Goal: Task Accomplishment & Management: Manage account settings

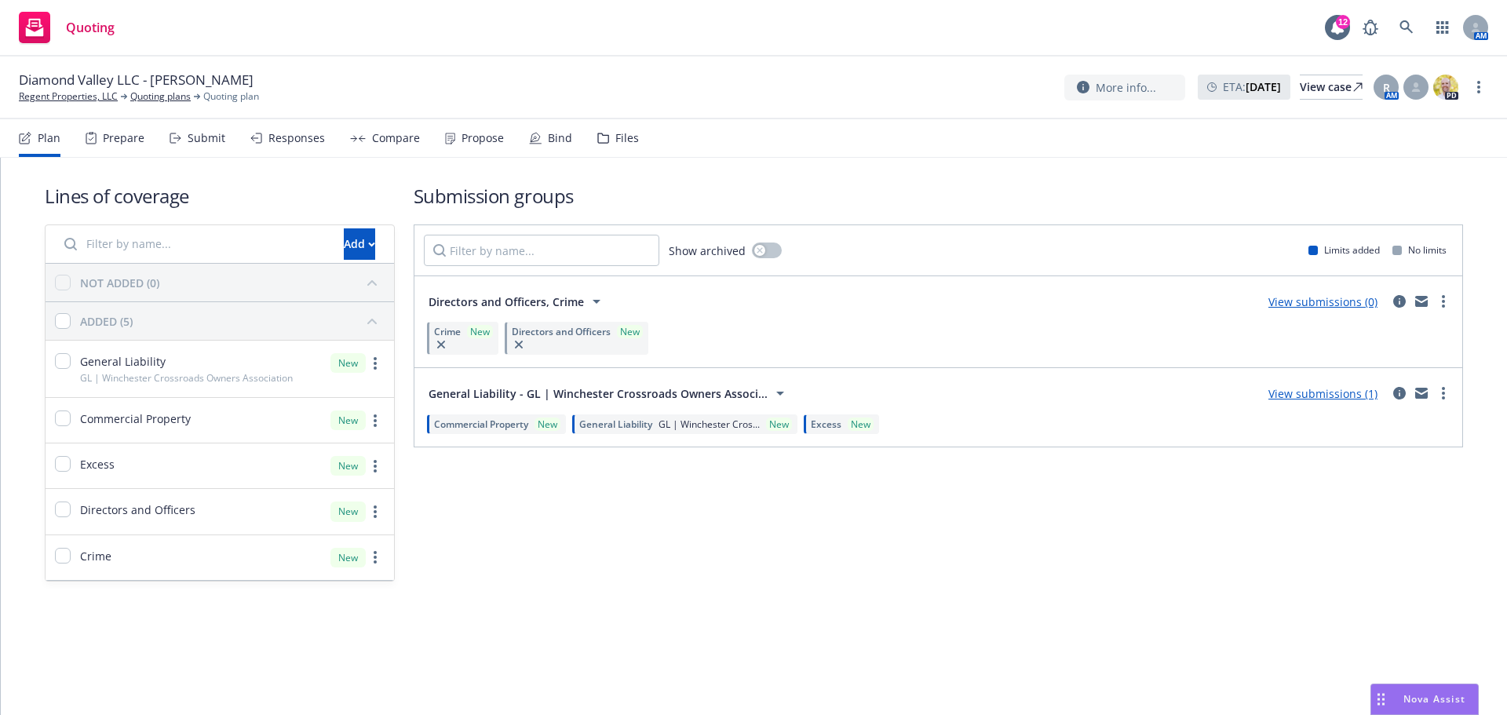
click at [68, 86] on span "Diamond Valley LLC - Winchester HOA" at bounding box center [136, 80] width 235 height 19
click at [65, 97] on link "Regent Properties, LLC" at bounding box center [68, 96] width 99 height 14
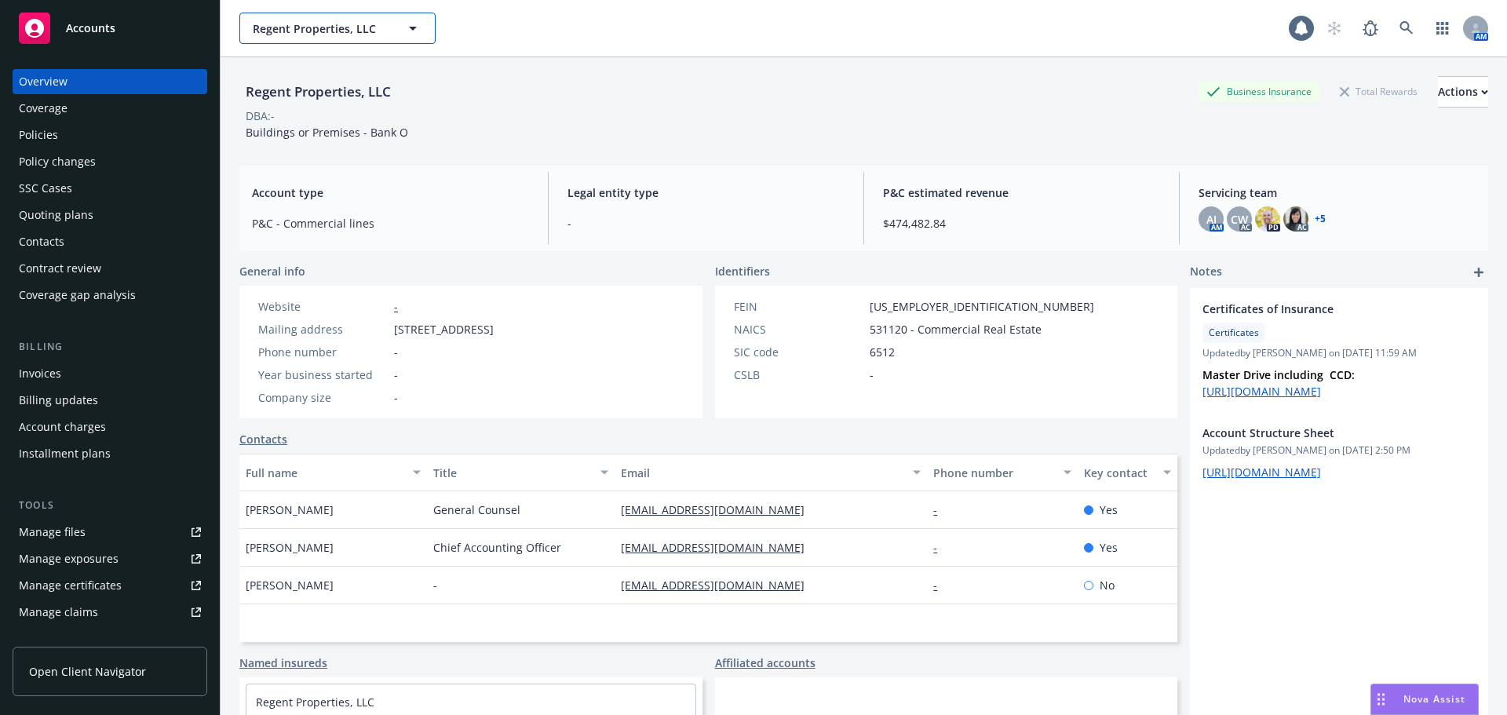
click at [337, 28] on span "Regent Properties, LLC" at bounding box center [321, 28] width 136 height 16
type input "brasa"
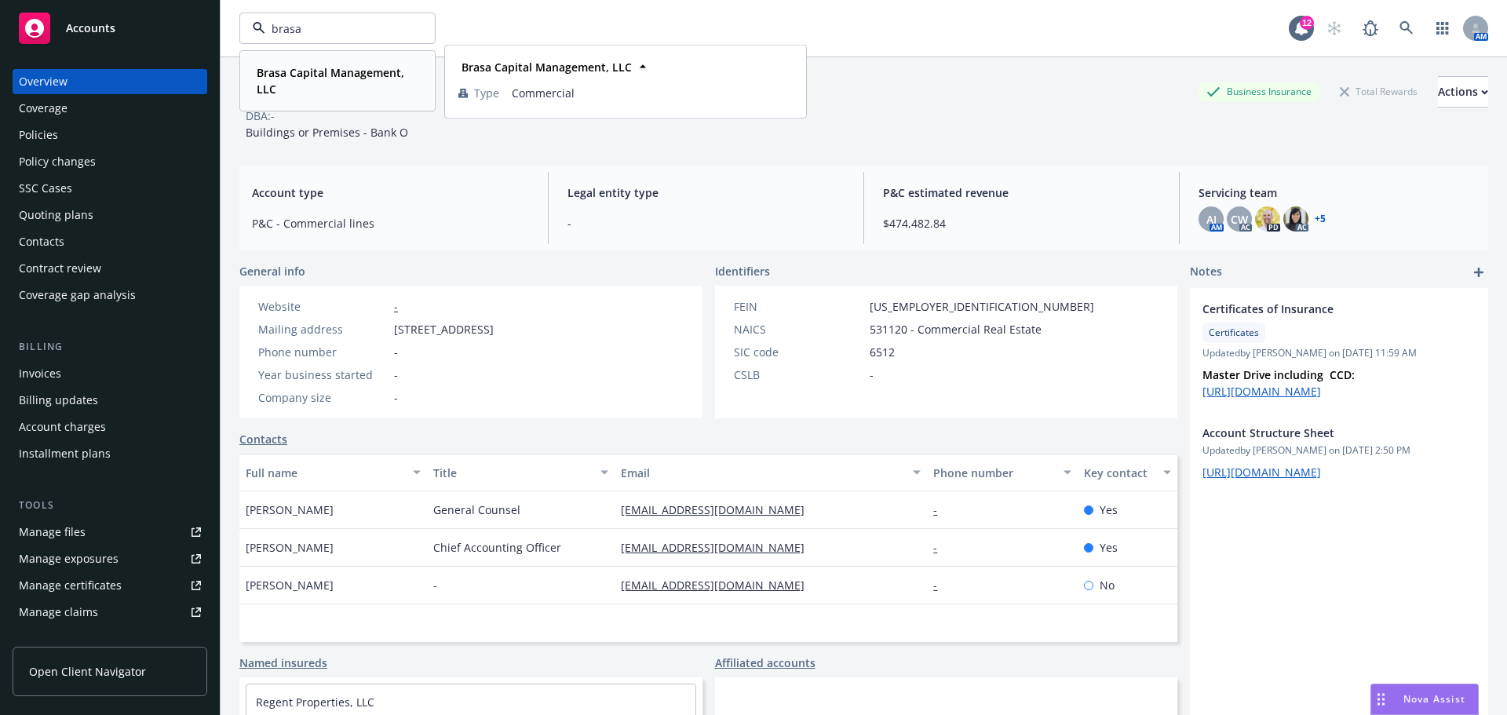
click at [320, 74] on strong "Brasa Capital Management, LLC" at bounding box center [331, 80] width 148 height 31
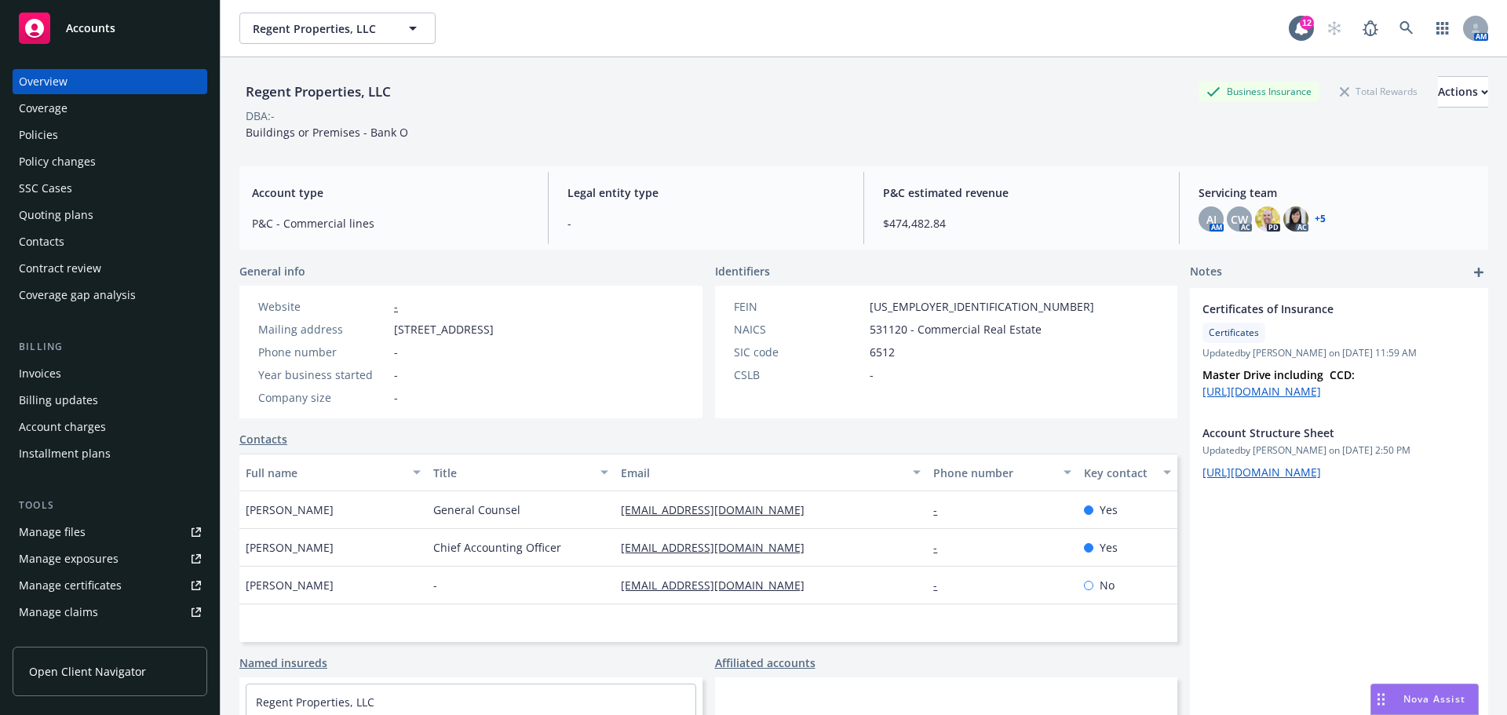
click at [112, 136] on div "Policies" at bounding box center [110, 134] width 182 height 25
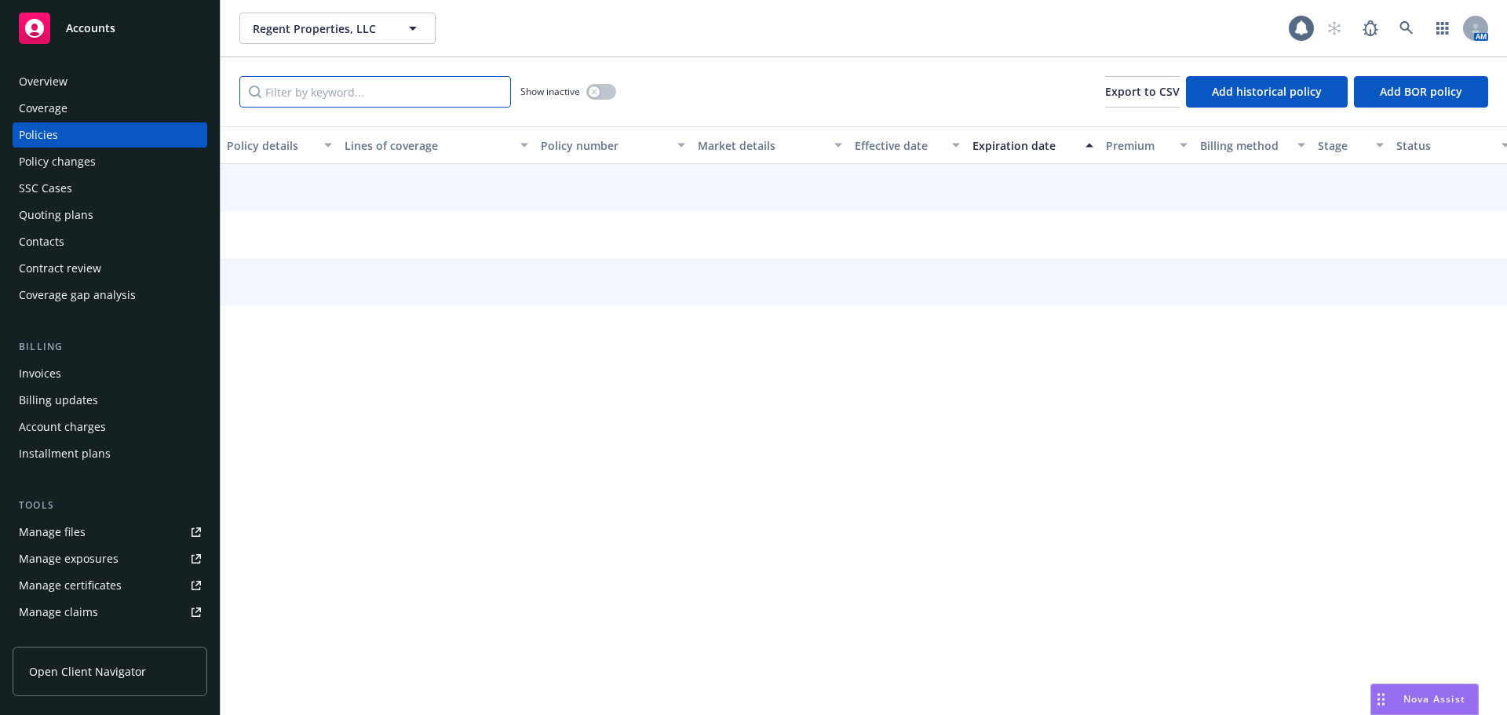
click at [331, 94] on input "Filter by keyword..." at bounding box center [375, 91] width 272 height 31
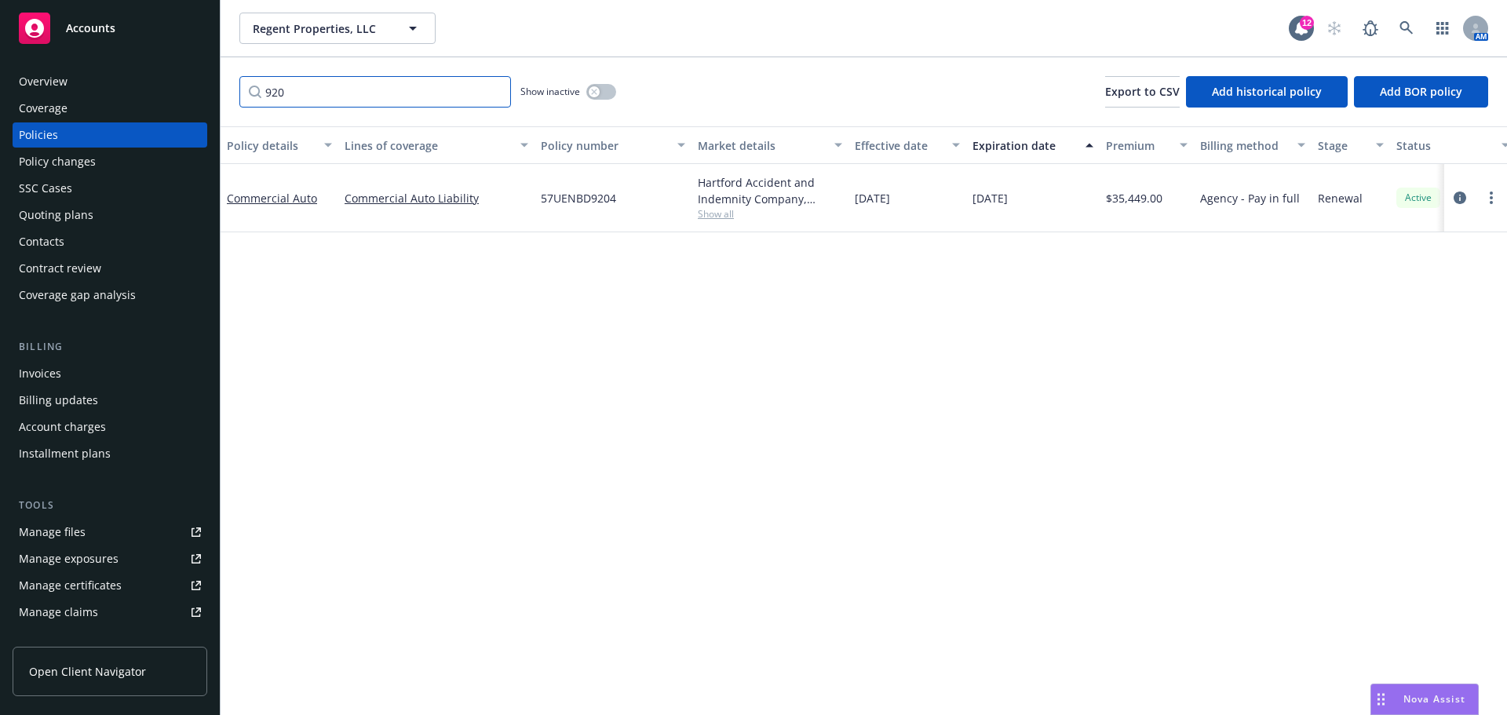
type input "920"
click at [590, 93] on div "button" at bounding box center [594, 91] width 11 height 11
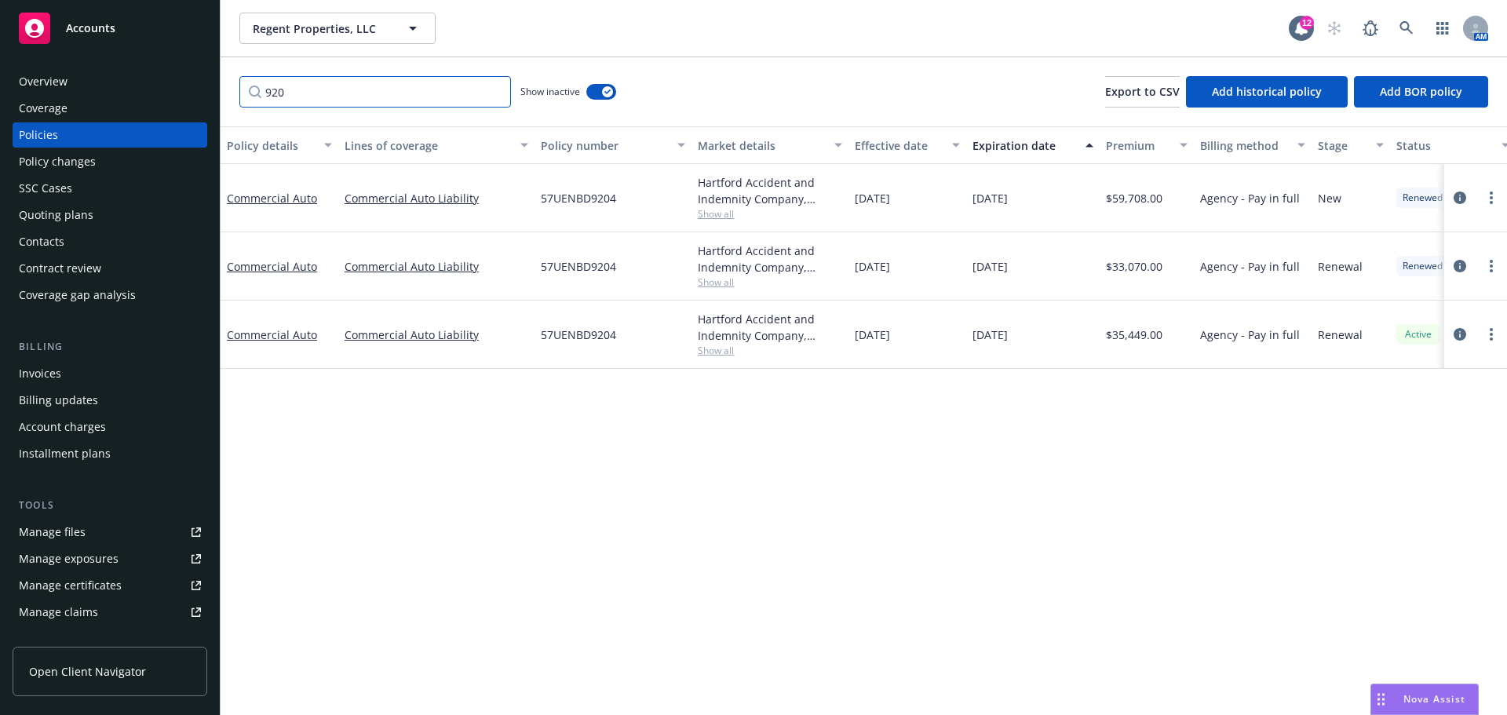
click at [299, 97] on input "920" at bounding box center [375, 91] width 272 height 31
click at [301, 38] on button "Regent Properties, LLC" at bounding box center [337, 28] width 196 height 31
type input "brasa"
click at [295, 79] on strong "Brasa Capital Management, LLC" at bounding box center [331, 80] width 148 height 31
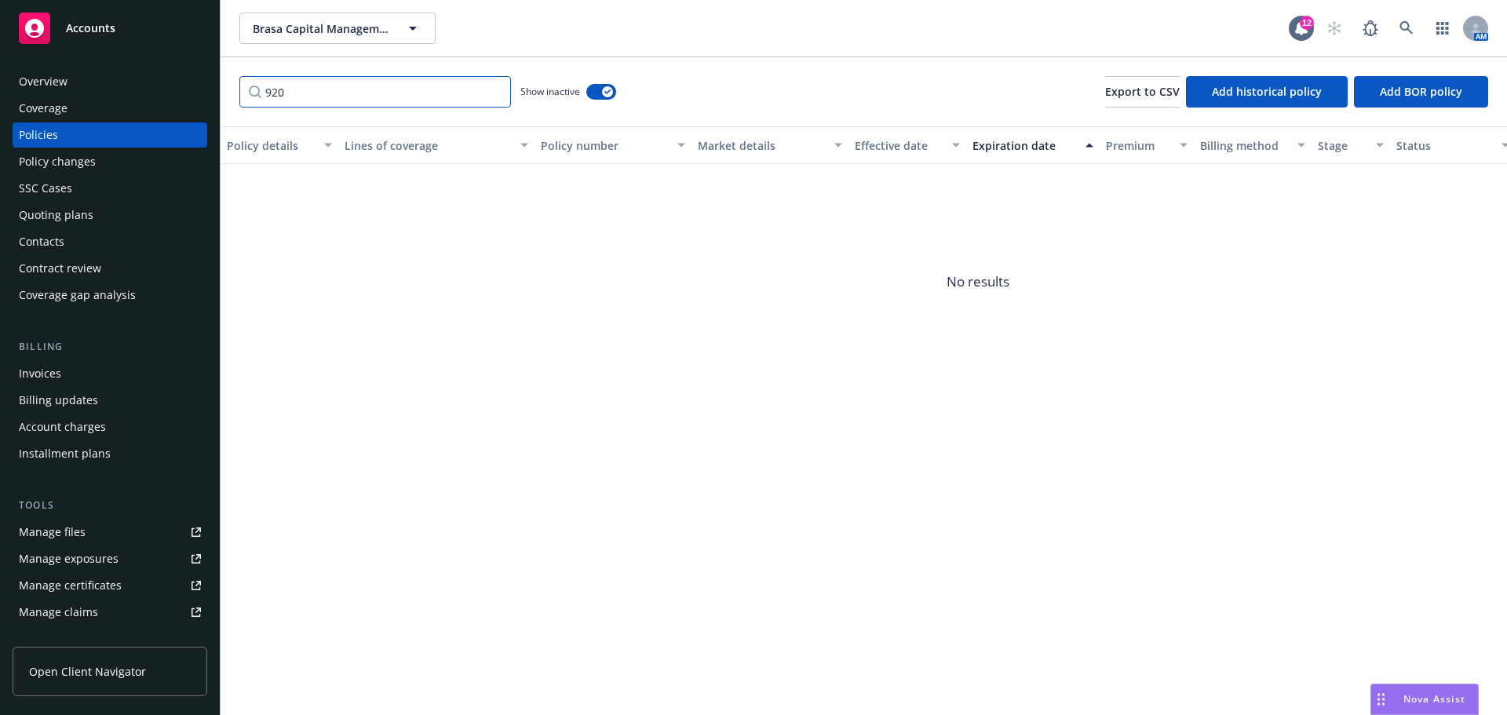
click at [392, 97] on input "920" at bounding box center [375, 91] width 272 height 31
drag, startPoint x: 355, startPoint y: 96, endPoint x: 166, endPoint y: 101, distance: 190.0
click at [166, 101] on div "Accounts Overview Coverage Policies Policy changes SSC Cases Quoting plans Cont…" at bounding box center [753, 357] width 1507 height 715
click at [79, 366] on div "Invoices" at bounding box center [110, 373] width 182 height 25
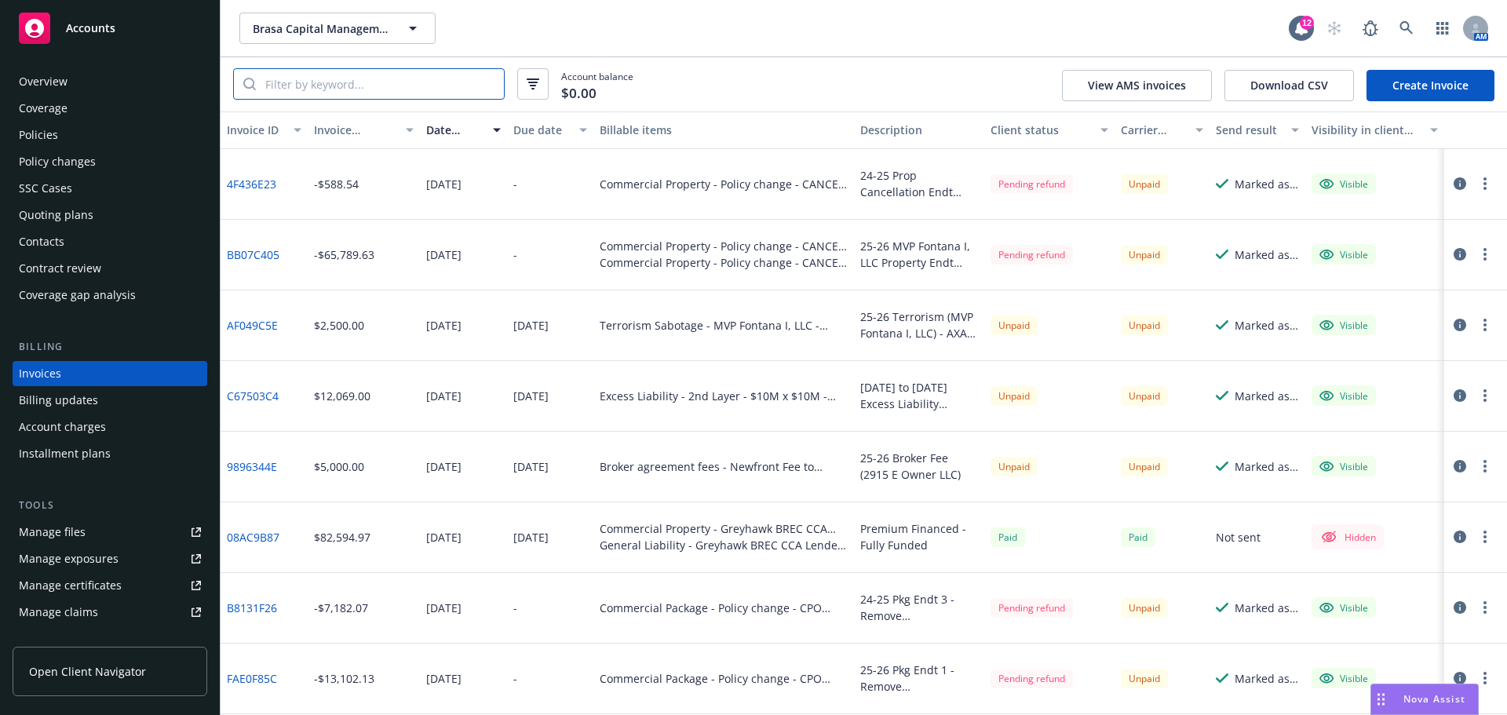
click at [364, 82] on input "search" at bounding box center [380, 84] width 248 height 30
paste input "4F436E23"
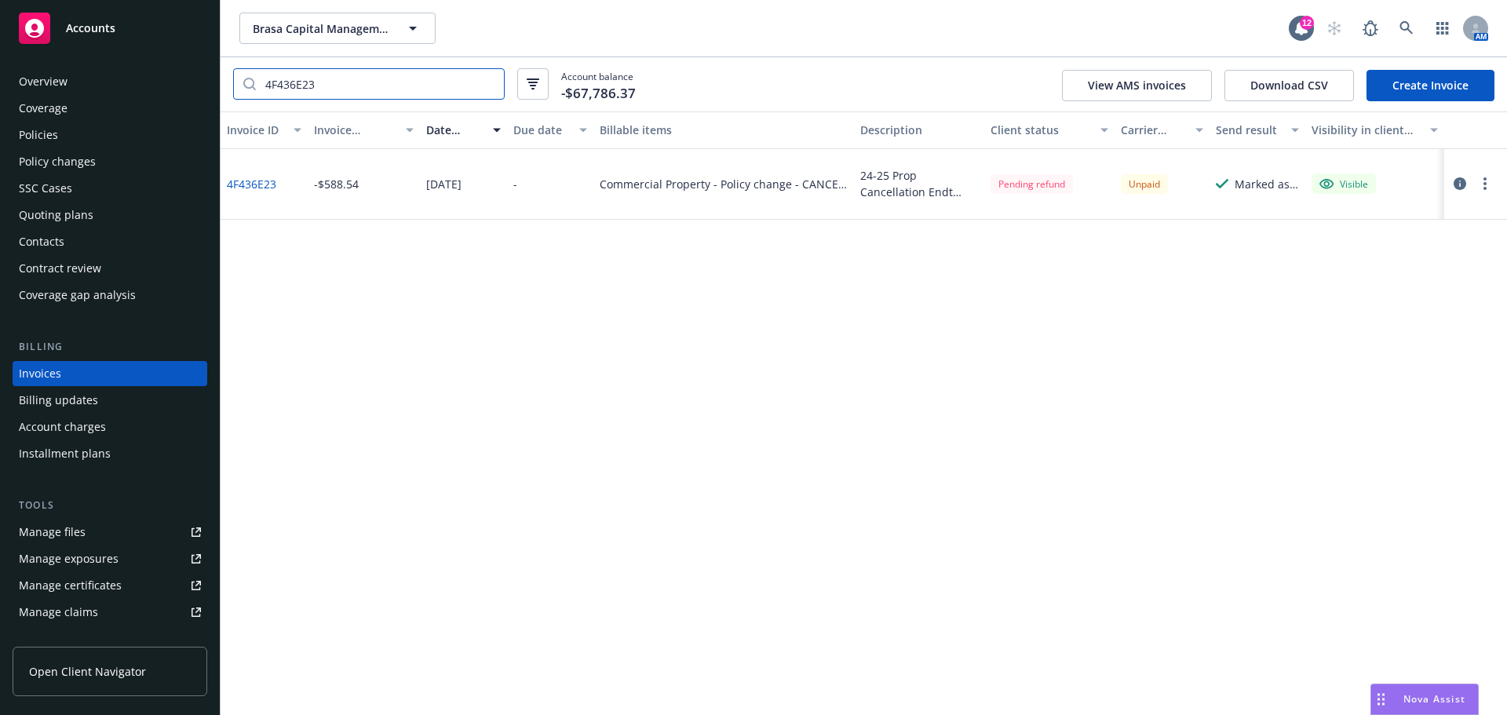
type input "4F436E23"
click at [239, 179] on link "4F436E23" at bounding box center [251, 184] width 49 height 16
click at [110, 122] on div "Overview Coverage Policies Policy changes SSC Cases Quoting plans Contacts Cont…" at bounding box center [110, 188] width 195 height 239
click at [110, 124] on div "Policies" at bounding box center [110, 134] width 182 height 25
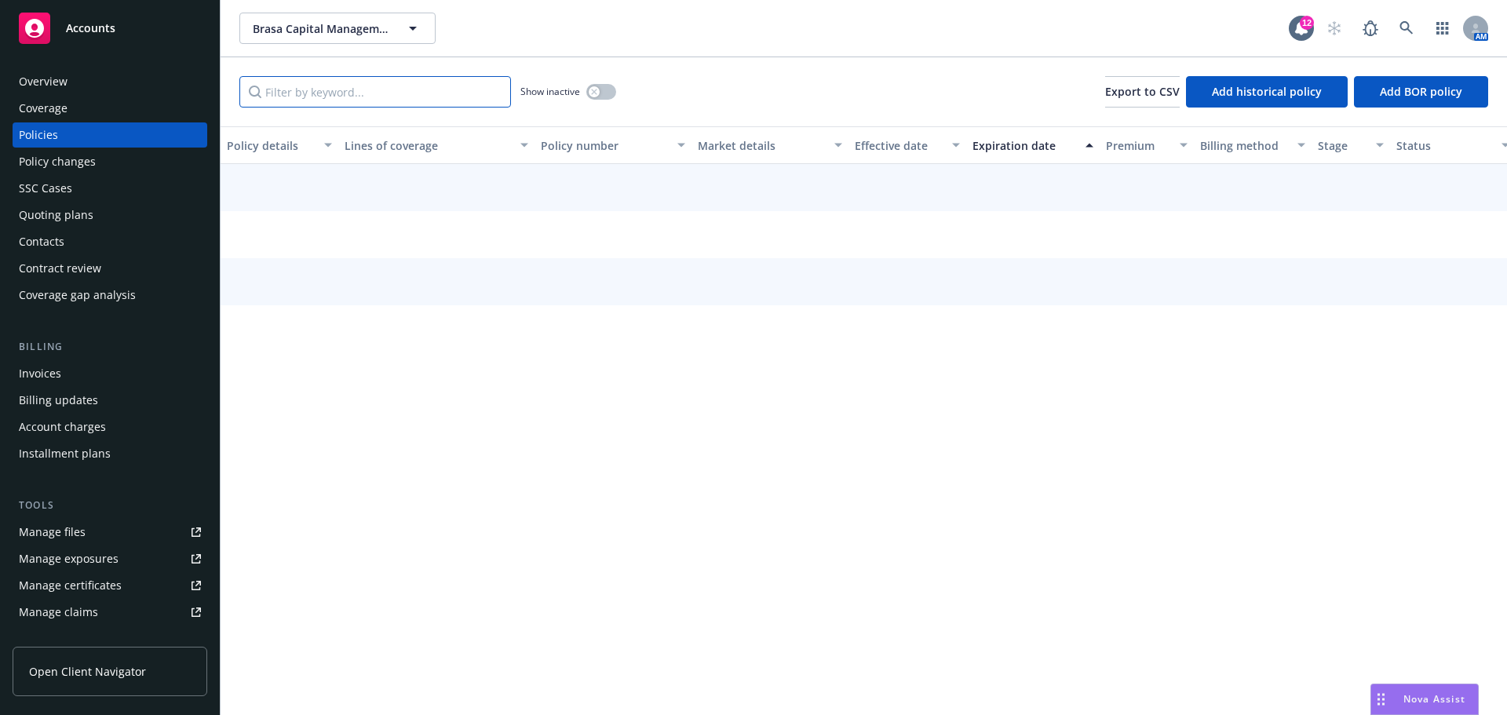
click at [403, 97] on input "Filter by keyword..." at bounding box center [375, 91] width 272 height 31
paste input "FSF17855694001"
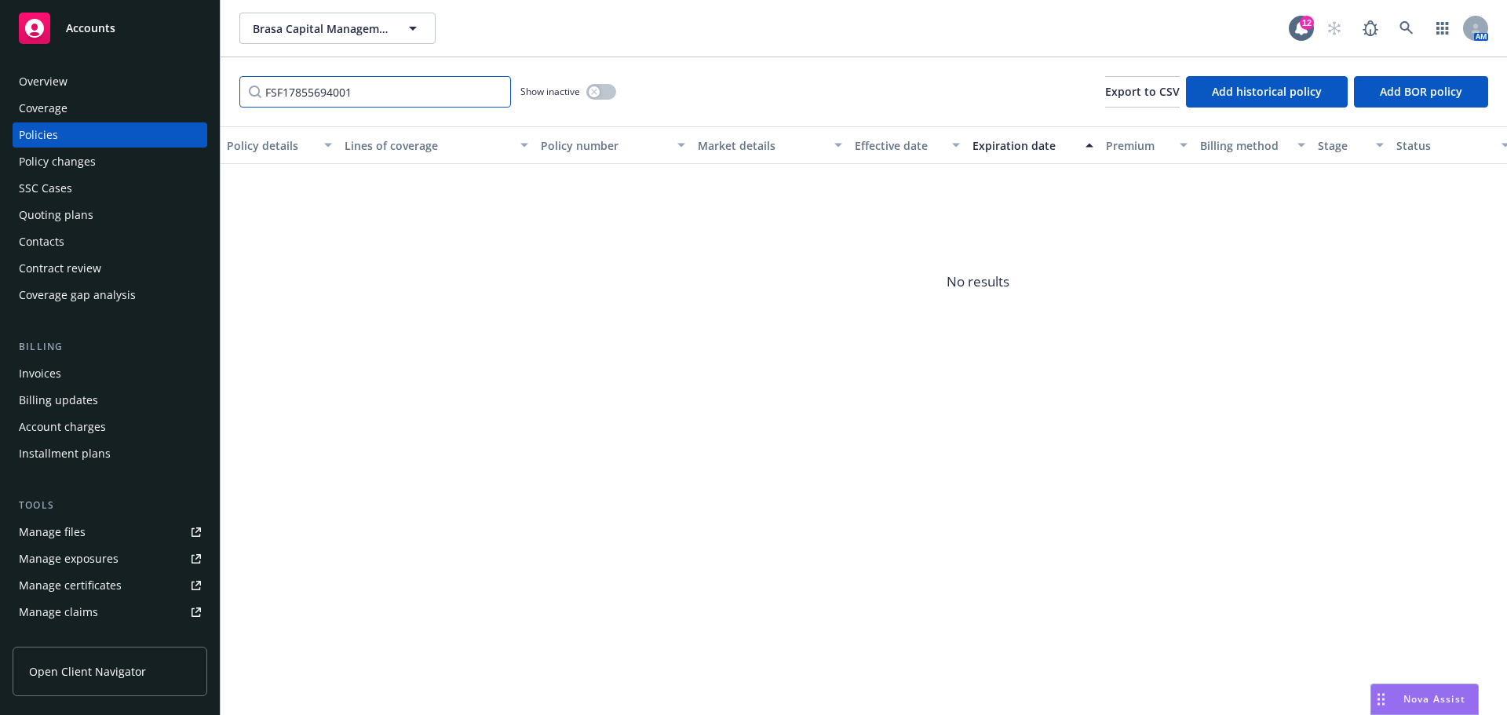
type input "FSF17855694001"
click at [589, 96] on button "button" at bounding box center [601, 92] width 30 height 16
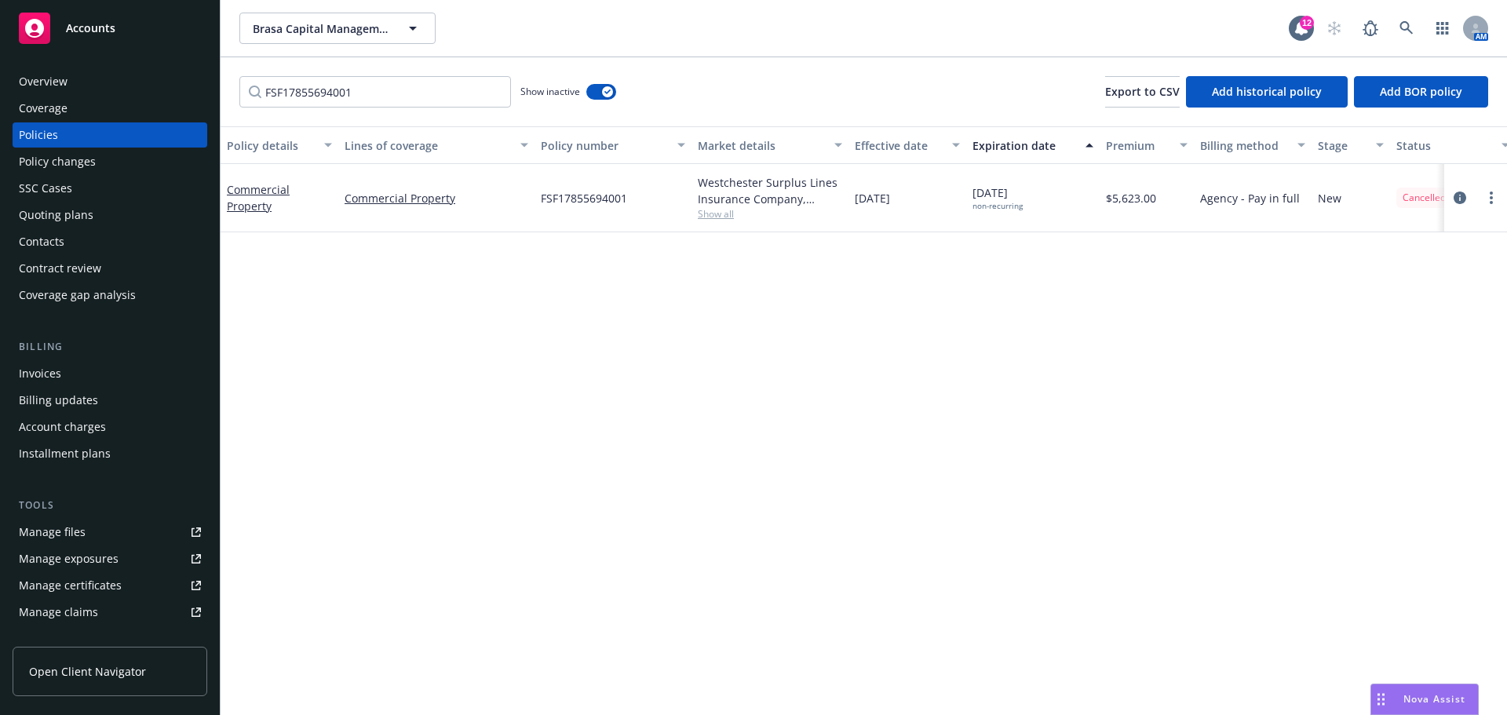
click at [257, 173] on div "Commercial Property" at bounding box center [280, 198] width 118 height 68
click at [96, 380] on div "Invoices" at bounding box center [110, 373] width 182 height 25
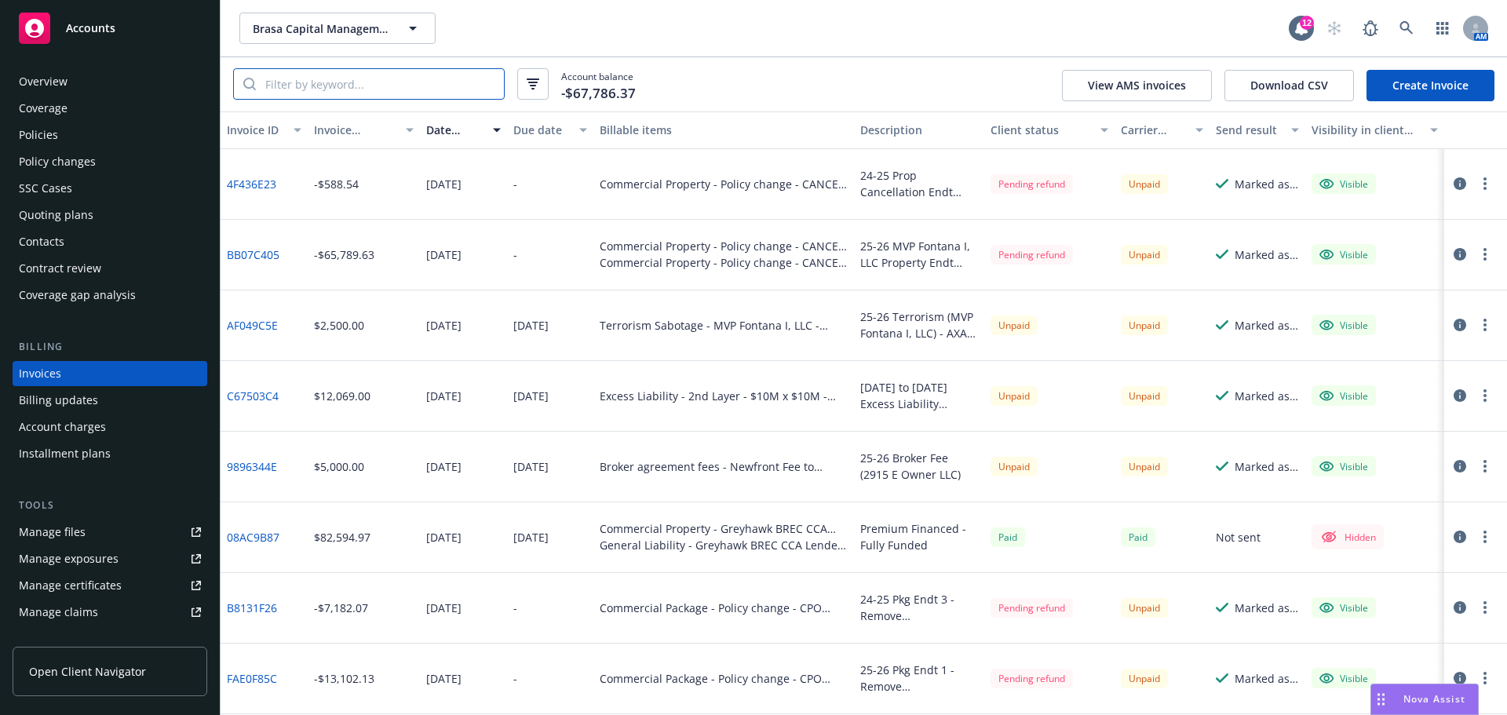
click at [425, 82] on input "search" at bounding box center [380, 84] width 248 height 30
paste input "FSF17855694001"
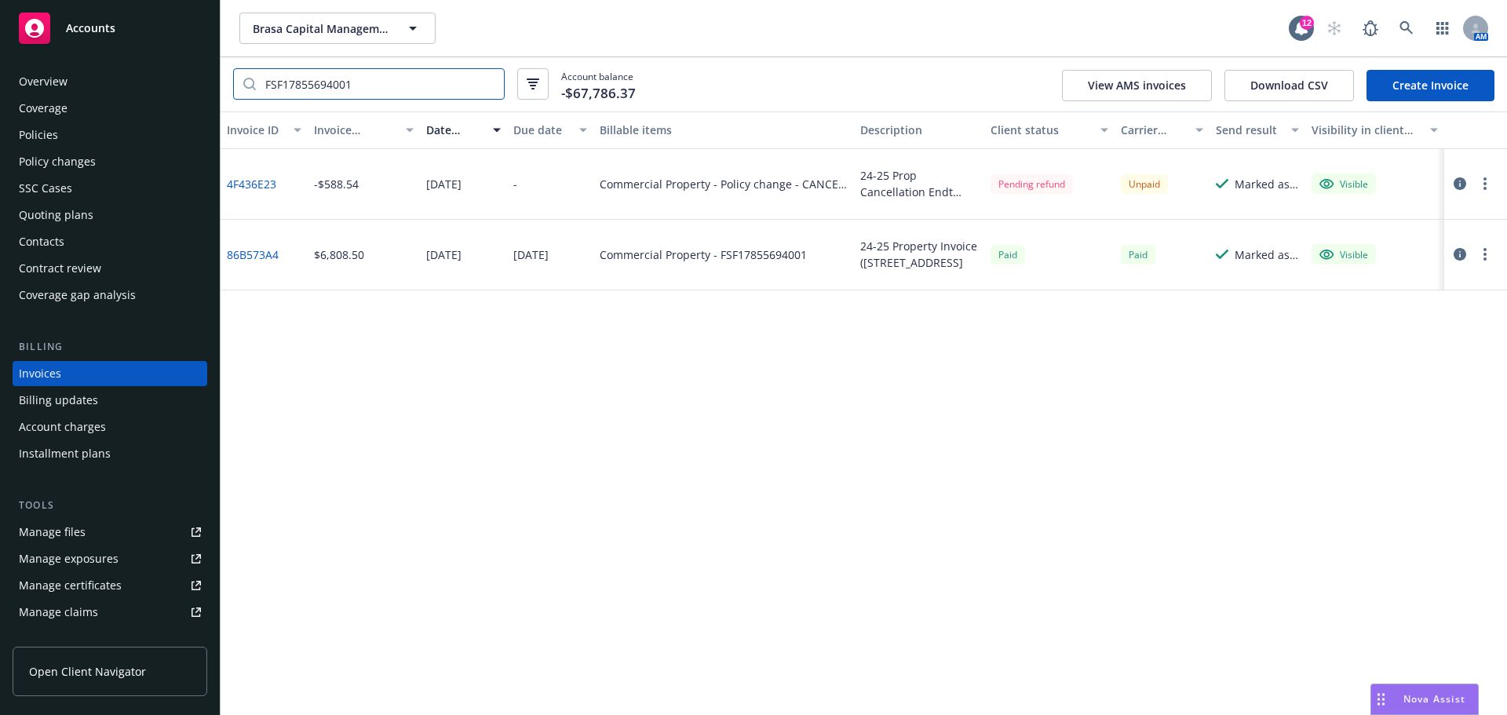
type input "FSF17855694001"
click at [254, 255] on link "86B573A4" at bounding box center [253, 254] width 52 height 16
click at [353, 32] on span "Brasa Capital Management, LLC" at bounding box center [321, 28] width 136 height 16
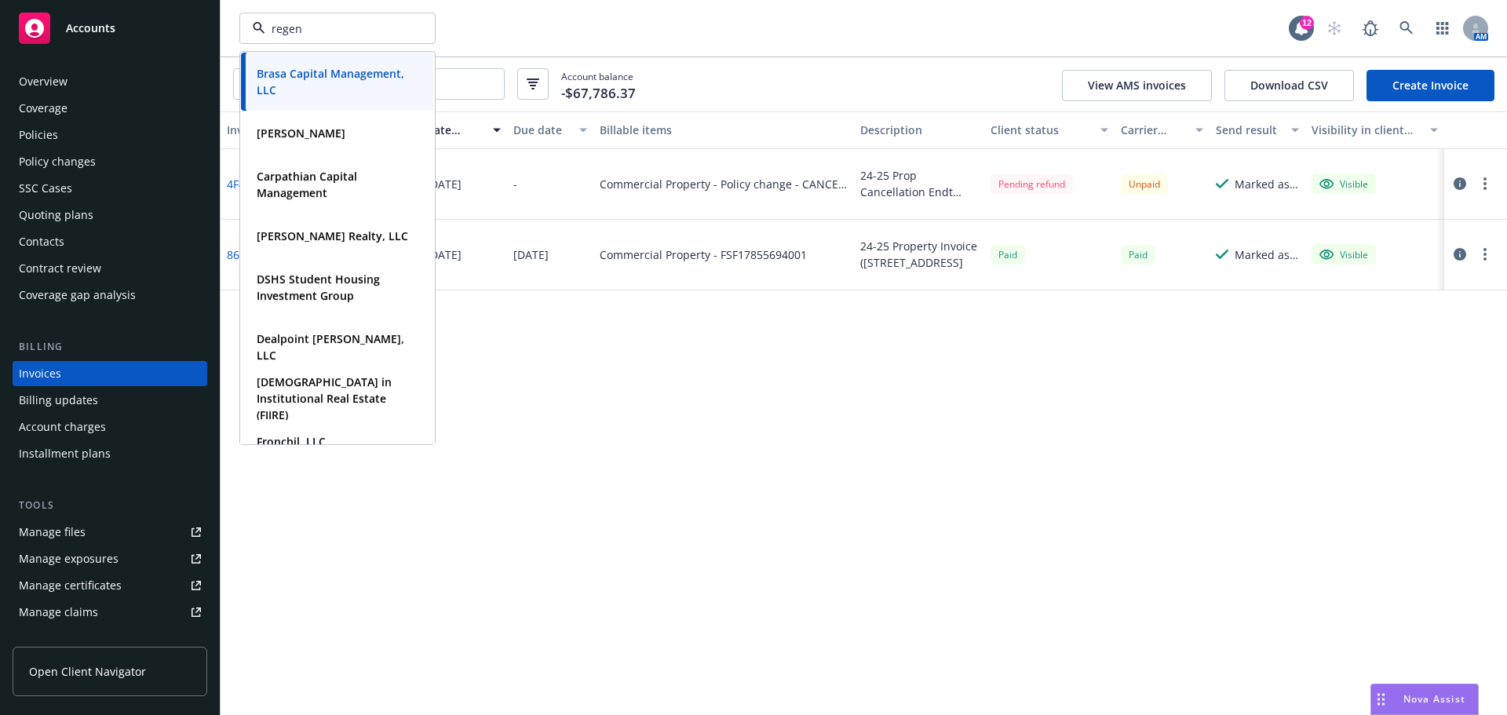
type input "regent"
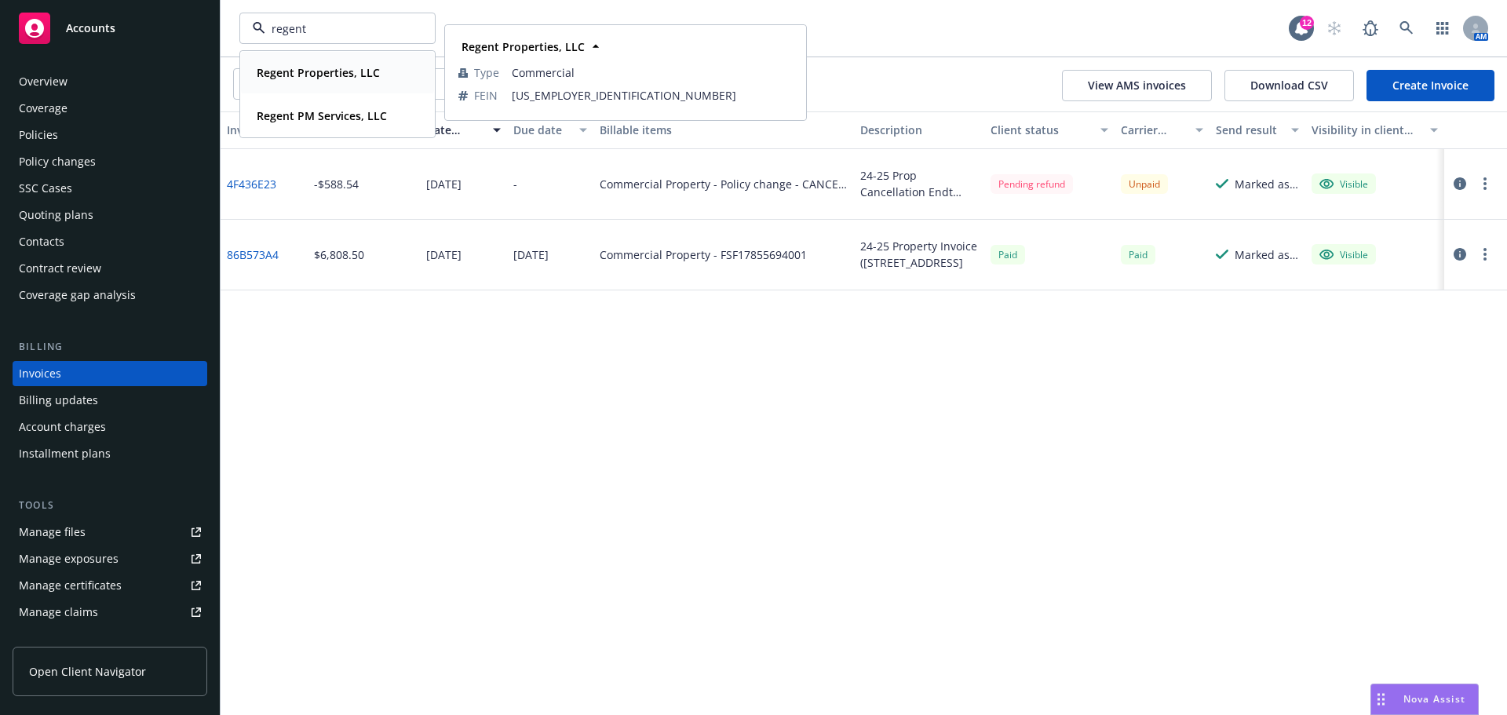
click at [336, 72] on strong "Regent Properties, LLC" at bounding box center [318, 72] width 123 height 15
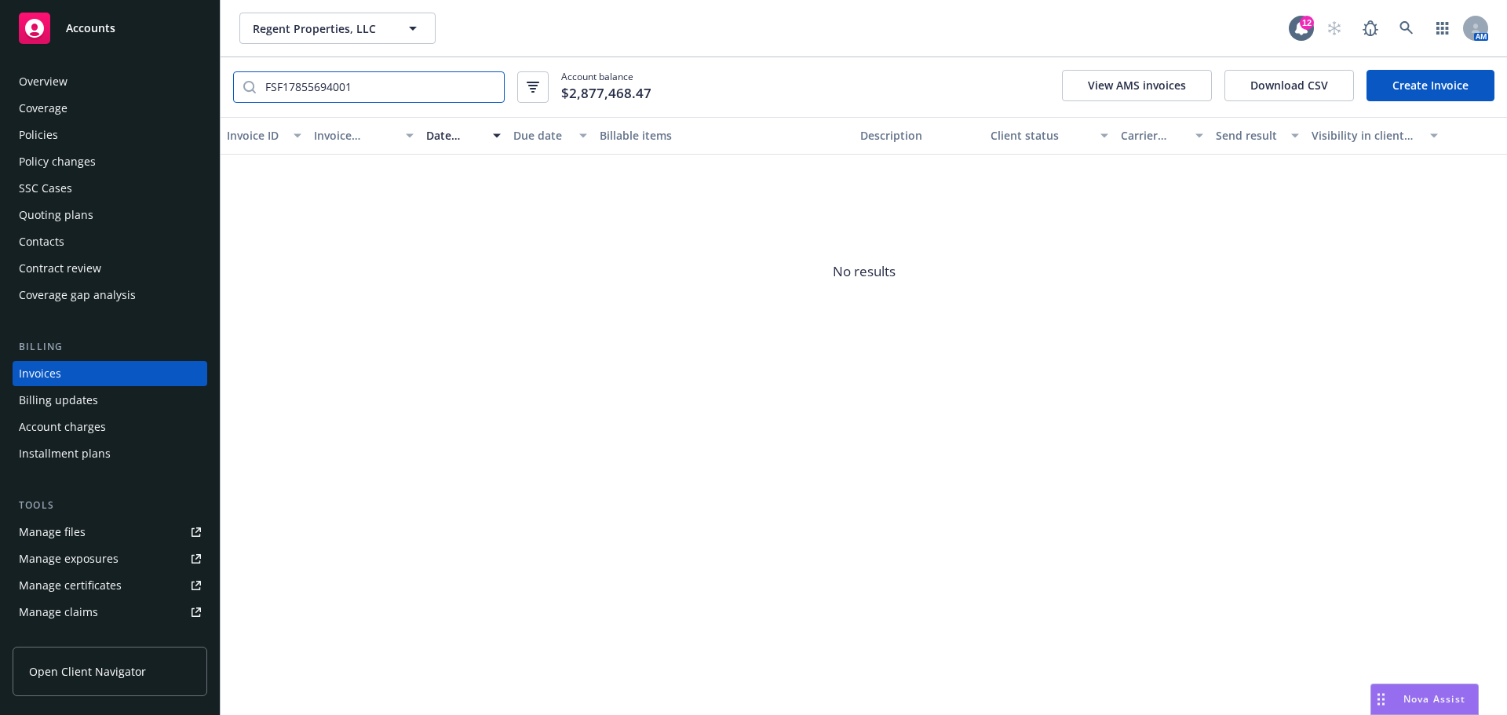
click at [487, 90] on input "FSF17855694001" at bounding box center [380, 87] width 248 height 30
click at [487, 88] on input "FSF17855694001" at bounding box center [380, 87] width 248 height 30
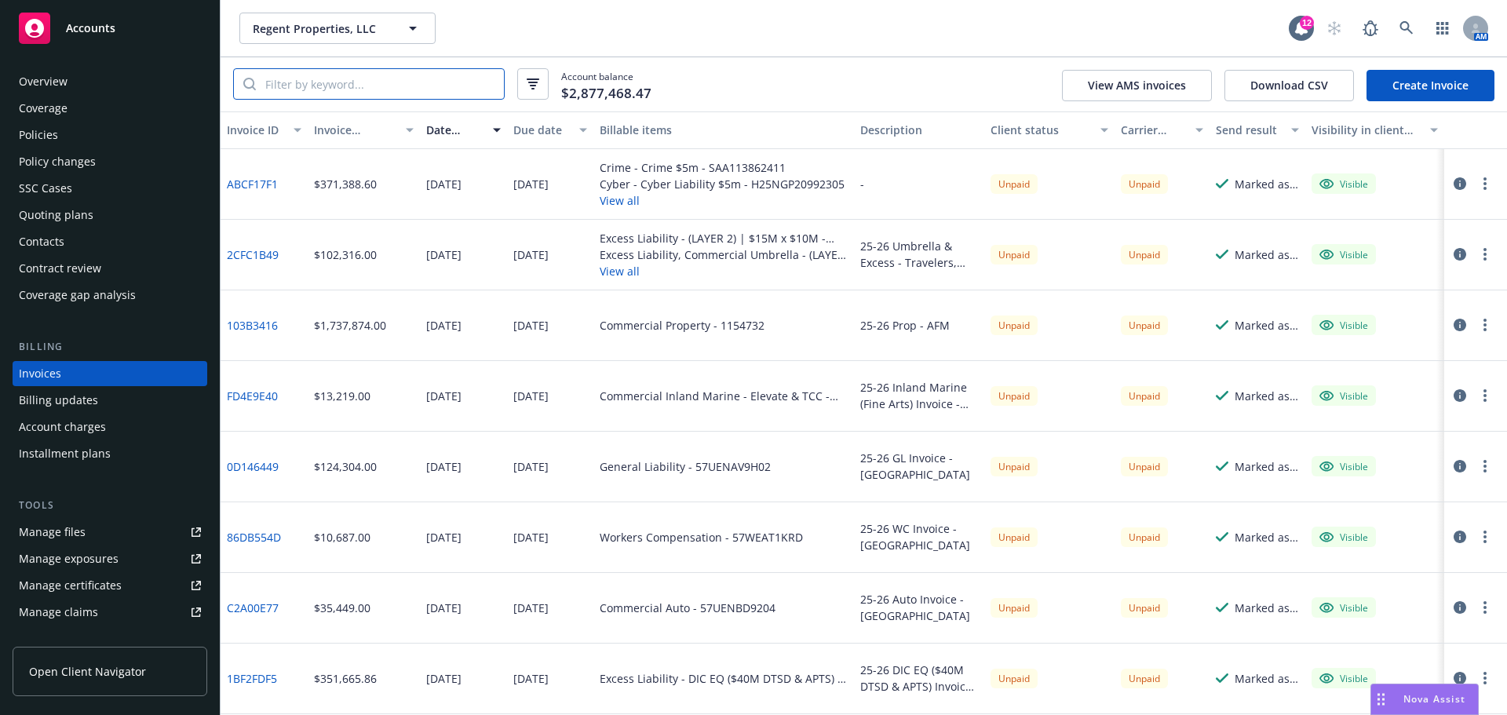
click at [318, 83] on input "search" at bounding box center [380, 84] width 248 height 30
paste input "103B3416"
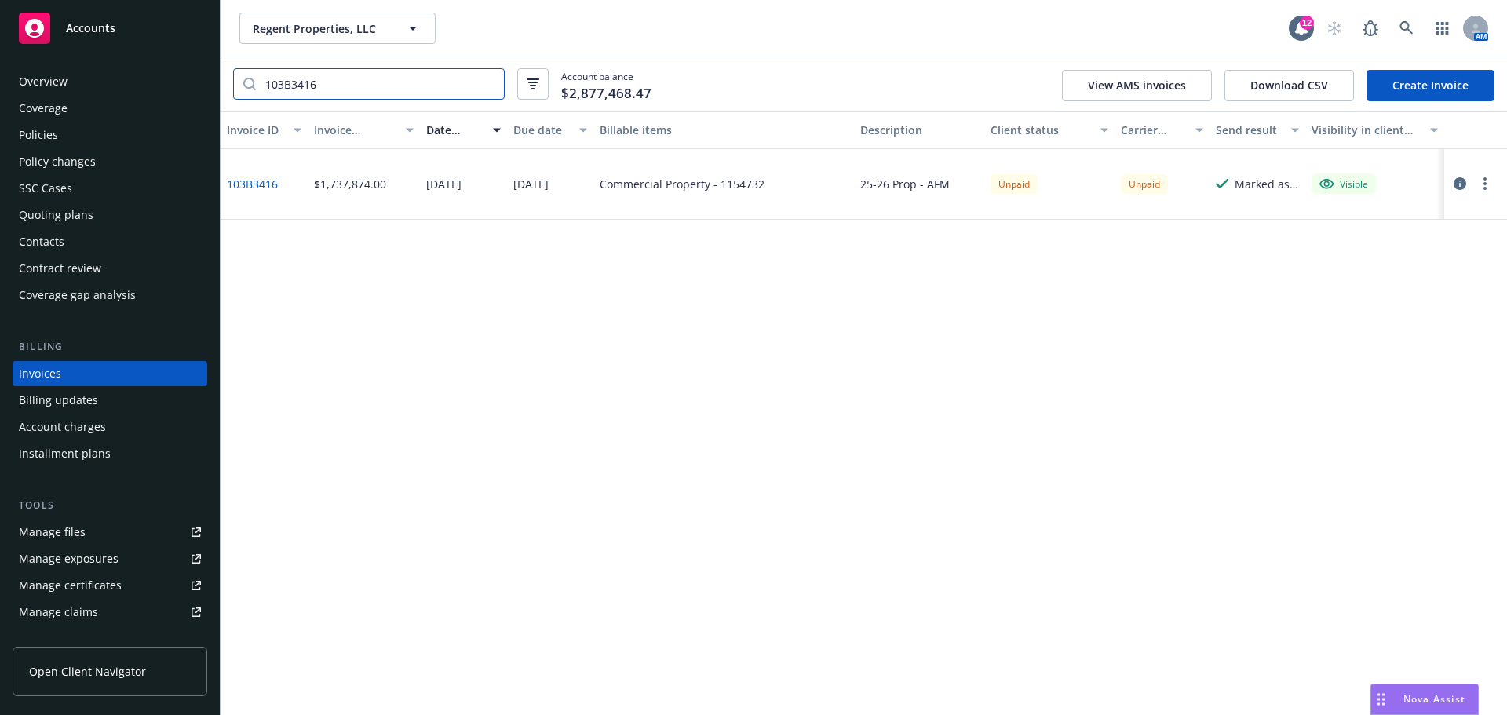
type input "103B3416"
click at [1493, 178] on div at bounding box center [1472, 183] width 44 height 19
click at [1489, 182] on button "button" at bounding box center [1484, 183] width 19 height 19
click at [1395, 436] on link "Void" at bounding box center [1393, 435] width 200 height 31
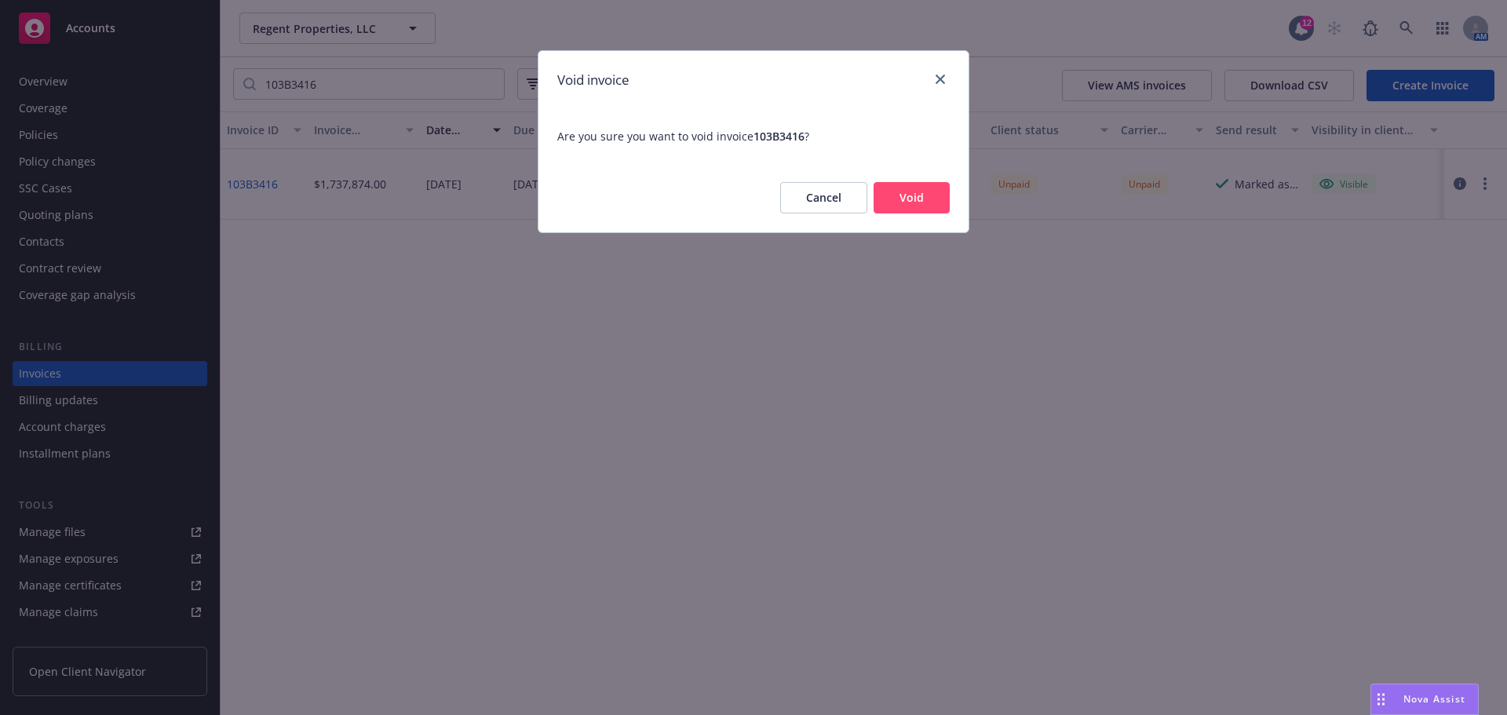
click at [951, 205] on div "Cancel Void" at bounding box center [753, 197] width 430 height 69
click at [935, 203] on button "Void" at bounding box center [911, 197] width 76 height 31
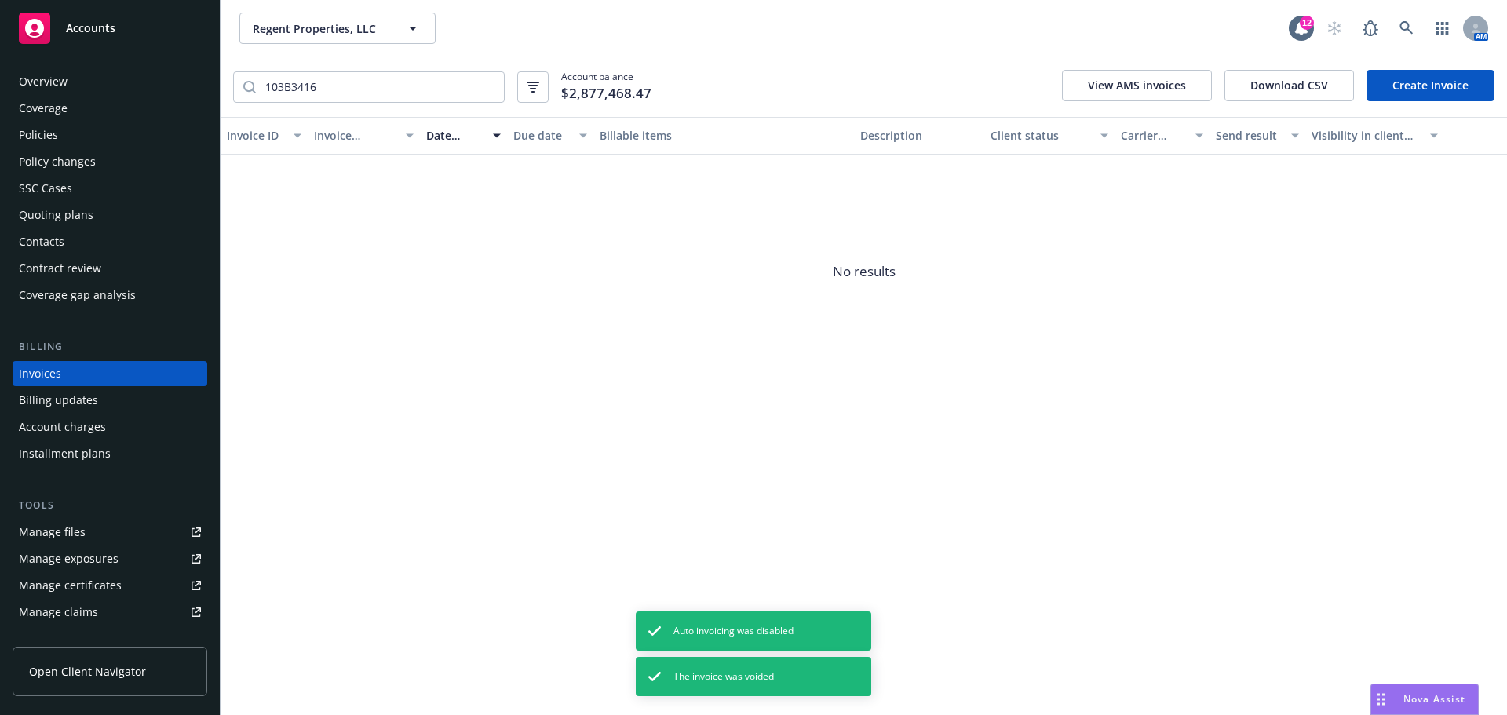
click at [1410, 81] on link "Create Invoice" at bounding box center [1430, 85] width 128 height 31
